Goal: Navigation & Orientation: Find specific page/section

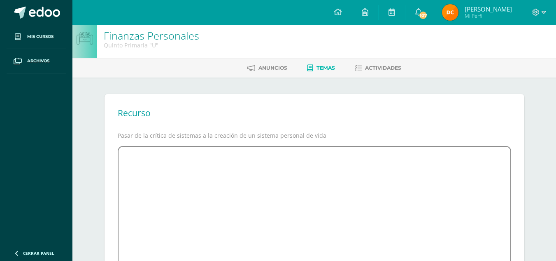
scroll to position [6, 0]
click at [368, 11] on icon at bounding box center [365, 11] width 7 height 7
click at [395, 14] on icon at bounding box center [392, 11] width 7 height 7
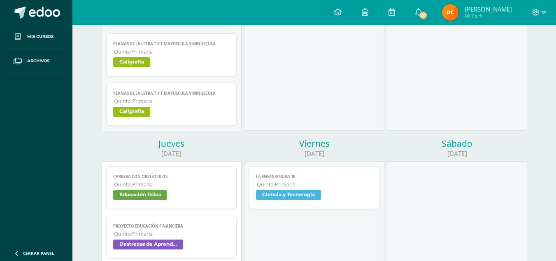
scroll to position [427, 0]
drag, startPoint x: 313, startPoint y: 90, endPoint x: 294, endPoint y: 73, distance: 25.6
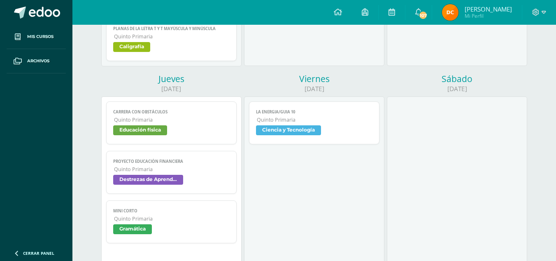
scroll to position [492, 0]
click at [158, 177] on span "Destrezas de Aprendizaje" at bounding box center [148, 179] width 70 height 10
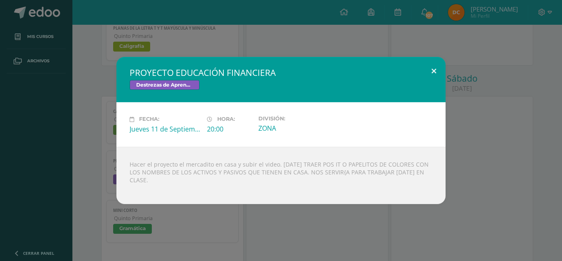
click at [435, 71] on button at bounding box center [433, 71] width 23 height 28
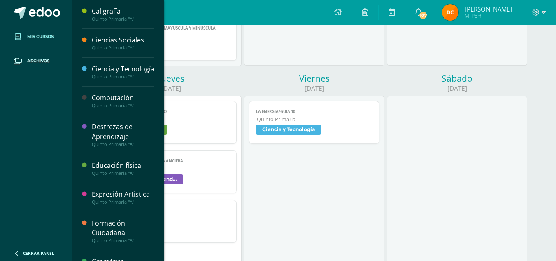
click at [38, 39] on span "Mis cursos" at bounding box center [40, 36] width 26 height 7
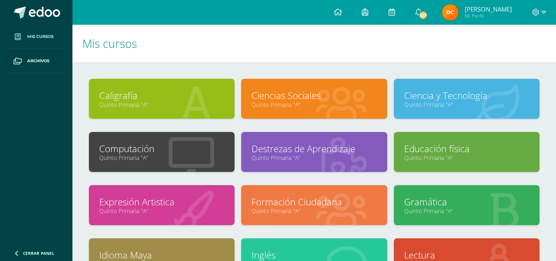
click at [211, 54] on h1 "Mis cursos" at bounding box center [314, 43] width 464 height 37
click at [422, 10] on icon at bounding box center [418, 11] width 7 height 7
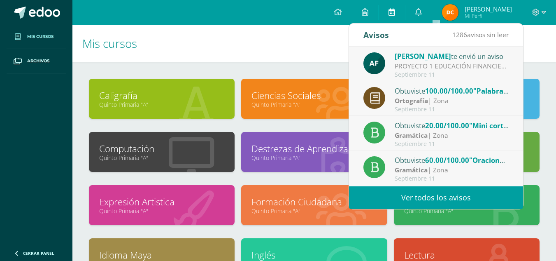
click at [395, 9] on icon at bounding box center [392, 11] width 7 height 7
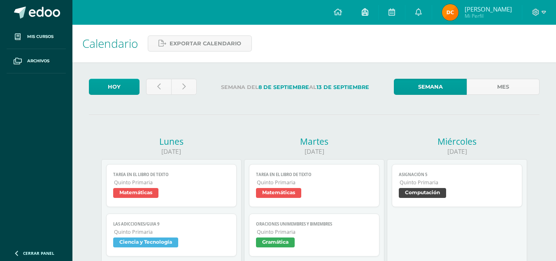
click at [368, 12] on icon at bounding box center [365, 11] width 7 height 7
click at [352, 11] on link at bounding box center [338, 12] width 28 height 25
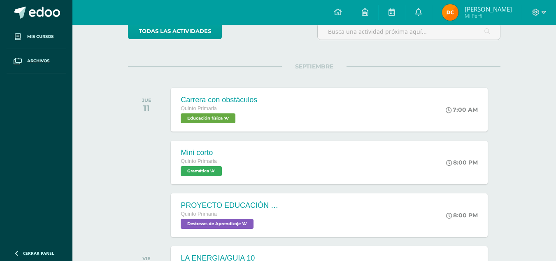
scroll to position [98, 0]
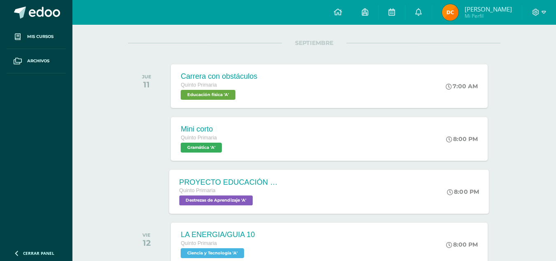
click at [216, 199] on span "Destrezas de Aprendizaje 'A'" at bounding box center [216, 200] width 74 height 10
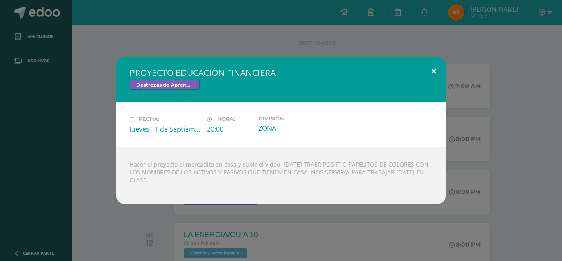
click at [430, 70] on button at bounding box center [433, 71] width 23 height 28
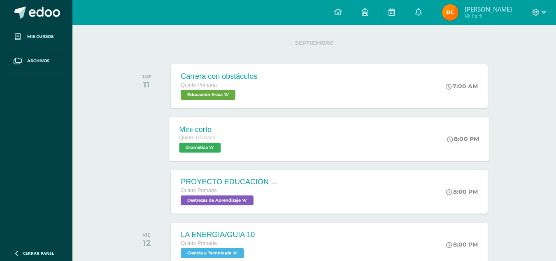
click at [212, 144] on span "Gramática 'A'" at bounding box center [200, 147] width 42 height 10
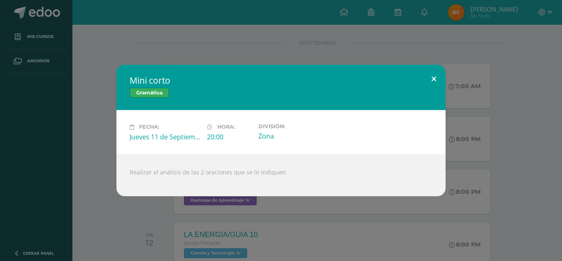
click at [435, 78] on button at bounding box center [433, 79] width 23 height 28
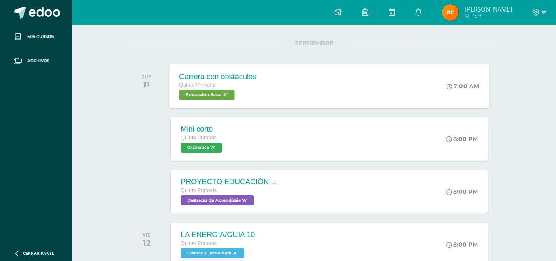
click at [216, 95] on span "Educación física 'A'" at bounding box center [206, 95] width 55 height 10
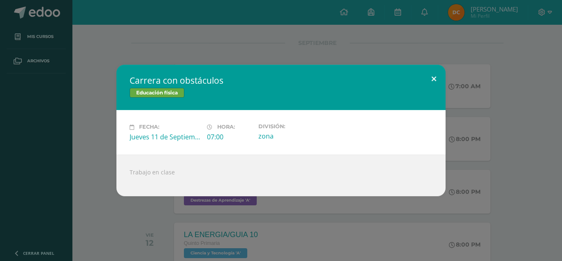
click at [434, 78] on button at bounding box center [433, 79] width 23 height 28
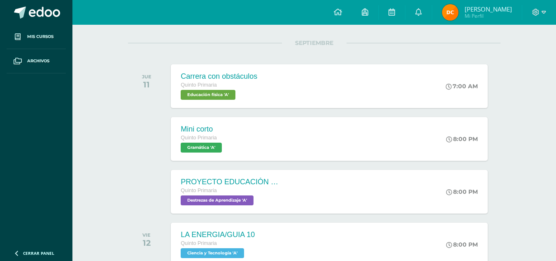
click at [546, 11] on div at bounding box center [539, 12] width 34 height 25
click at [543, 12] on icon at bounding box center [544, 12] width 5 height 7
click at [501, 7] on span "[PERSON_NAME]" at bounding box center [488, 9] width 47 height 8
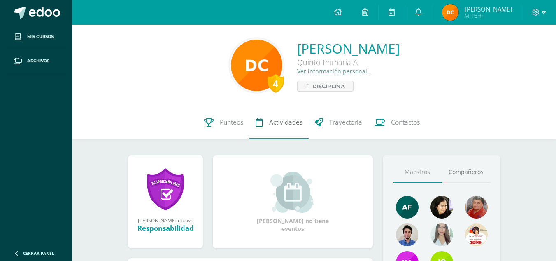
click at [284, 116] on link "Actividades" at bounding box center [278, 122] width 59 height 33
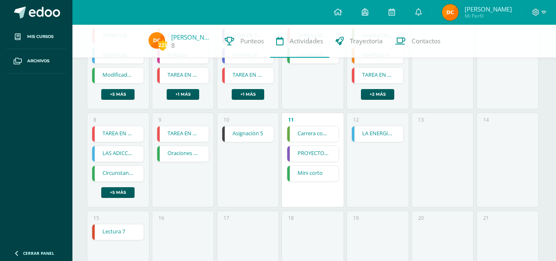
scroll to position [131, 0]
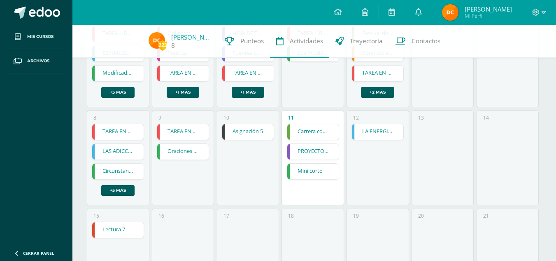
click at [310, 151] on link "PROYECTO EDUCACIÓN FINANCIERA" at bounding box center [312, 152] width 51 height 16
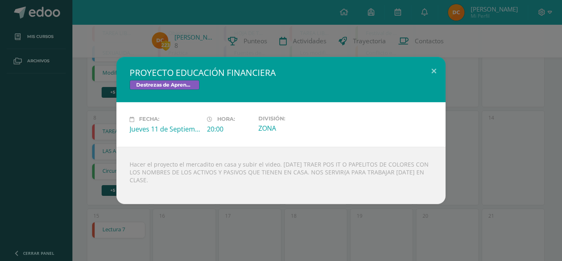
click at [325, 130] on div "ZONA" at bounding box center [293, 127] width 71 height 9
click at [433, 73] on button at bounding box center [433, 71] width 23 height 28
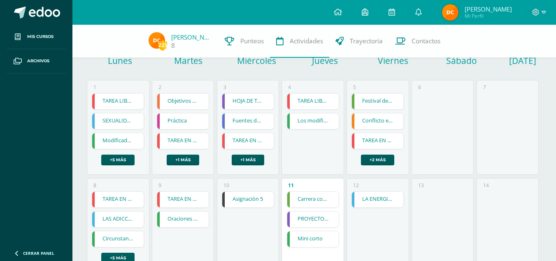
scroll to position [0, 0]
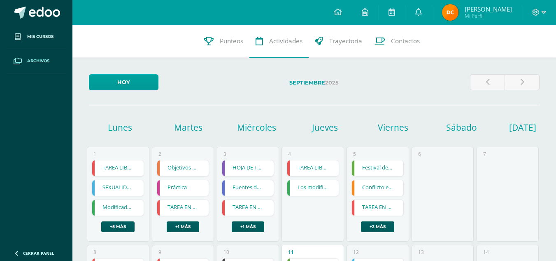
click at [40, 63] on span "Archivos" at bounding box center [38, 61] width 22 height 7
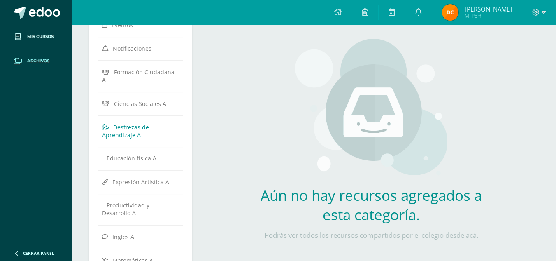
scroll to position [56, 0]
click at [131, 131] on link "Destrezas de Aprendizaje A" at bounding box center [140, 130] width 77 height 23
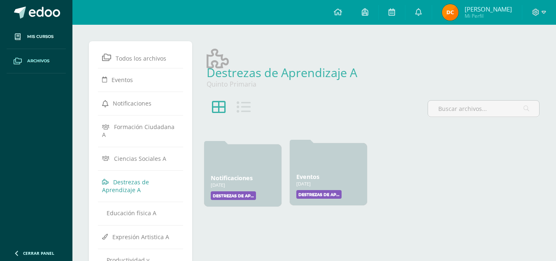
click at [319, 193] on label "Destrezas de Aprendizaje" at bounding box center [318, 194] width 45 height 9
click at [323, 180] on div "Eventos 13 Ene, 2025" at bounding box center [328, 176] width 64 height 8
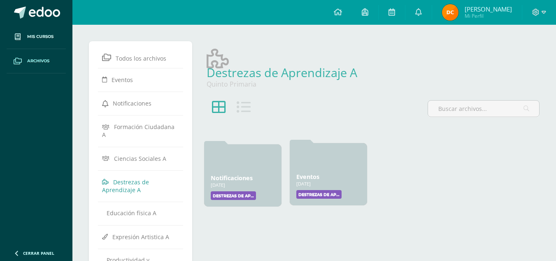
click at [330, 193] on label "Destrezas de Aprendizaje" at bounding box center [318, 194] width 45 height 9
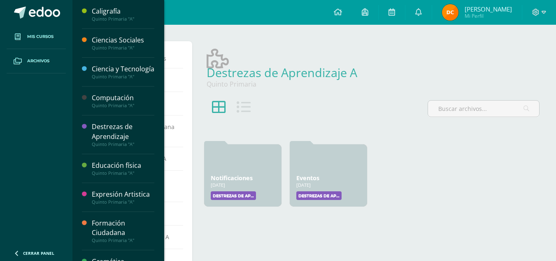
click at [51, 34] on span "Mis cursos" at bounding box center [40, 36] width 26 height 7
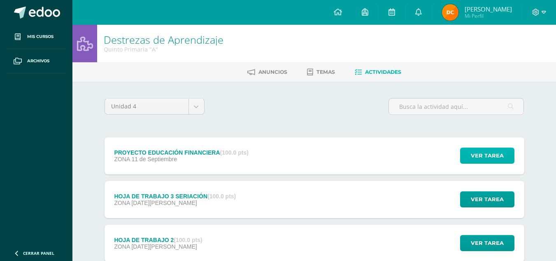
click at [475, 152] on span "Ver tarea" at bounding box center [487, 155] width 33 height 15
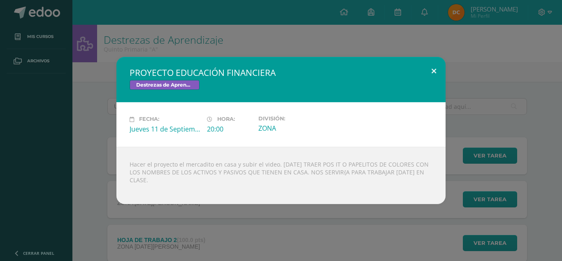
click at [433, 72] on button at bounding box center [433, 71] width 23 height 28
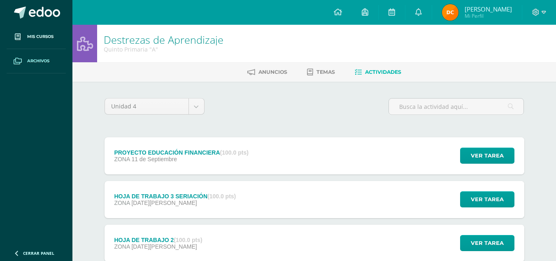
click at [32, 65] on link "Archivos" at bounding box center [36, 61] width 59 height 24
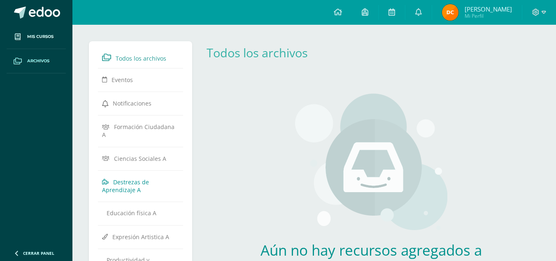
click at [127, 178] on span "Destrezas de Aprendizaje A" at bounding box center [125, 186] width 47 height 16
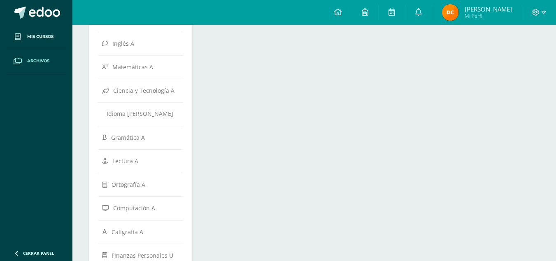
scroll to position [276, 0]
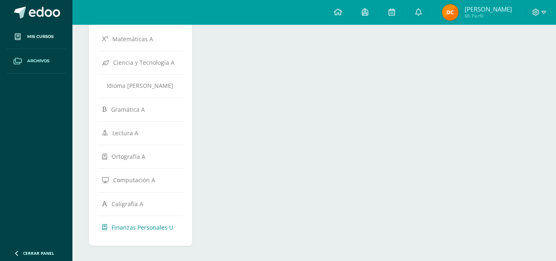
click at [133, 223] on span "Finanzas Personales U" at bounding box center [143, 227] width 62 height 8
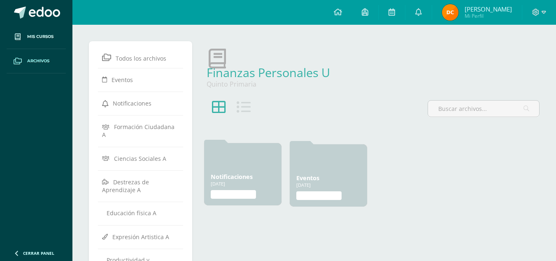
click at [218, 180] on link "Notificaciones" at bounding box center [232, 176] width 42 height 8
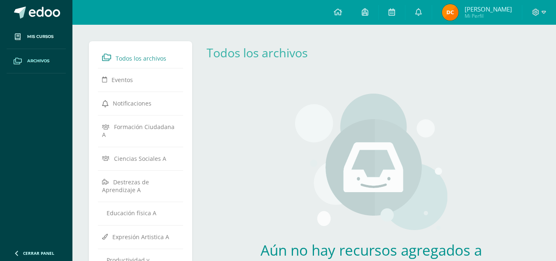
scroll to position [56, 0]
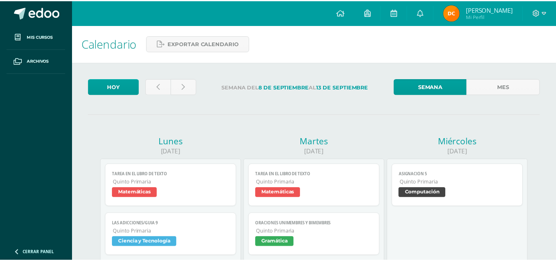
scroll to position [492, 0]
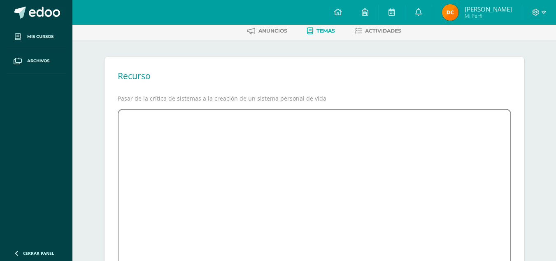
scroll to position [41, 0]
click at [131, 78] on h2 "Recurso" at bounding box center [134, 76] width 33 height 12
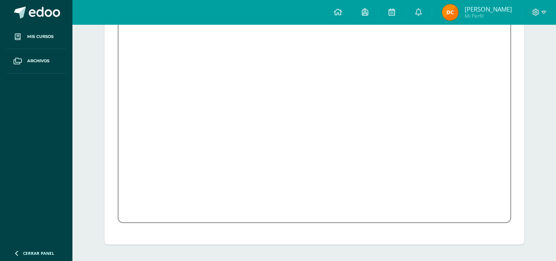
scroll to position [0, 0]
